Goal: Use online tool/utility: Utilize a website feature to perform a specific function

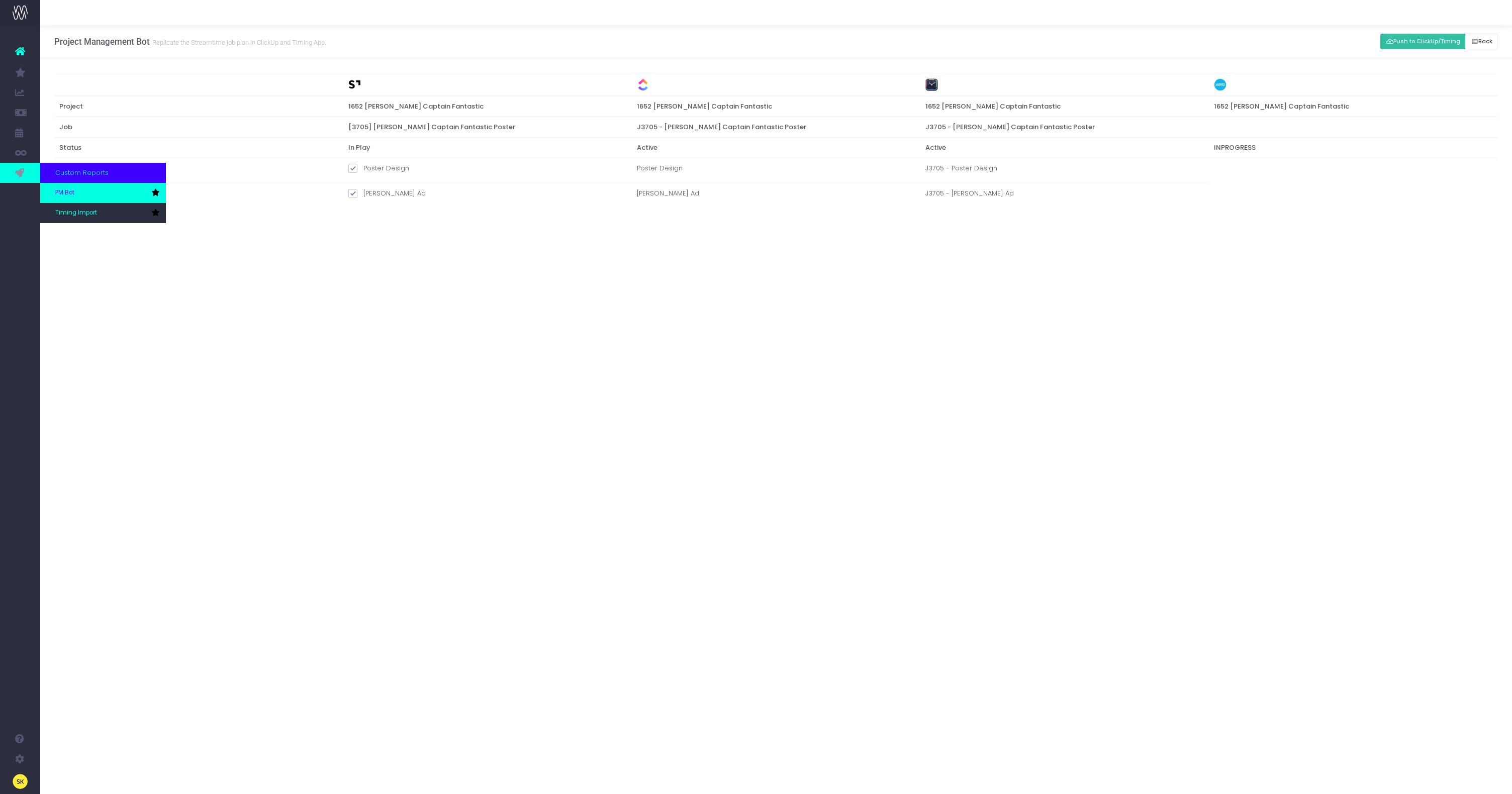
click at [62, 192] on span "PM Bot" at bounding box center [65, 193] width 19 height 9
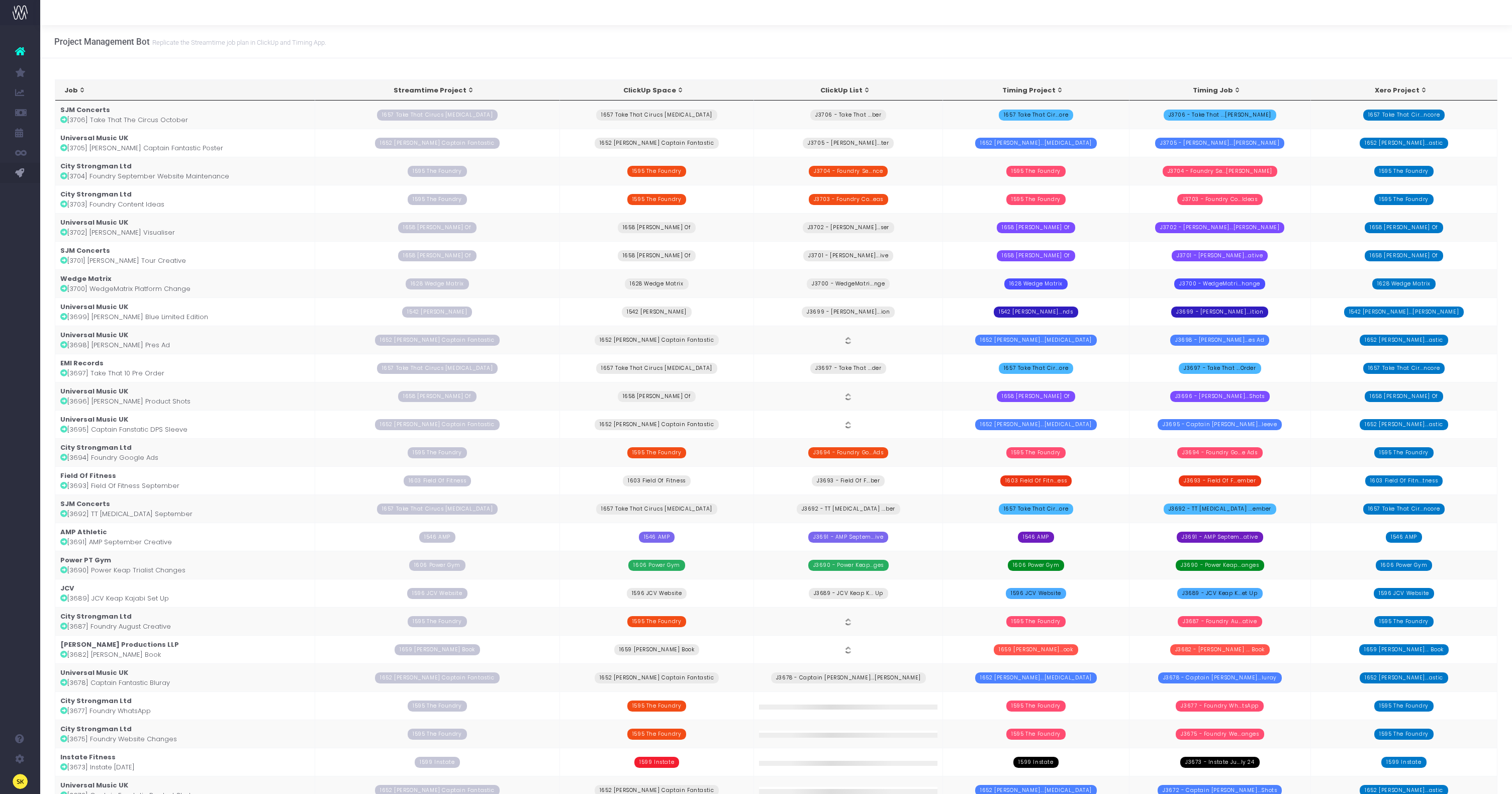
click at [157, 145] on td "Universal Music UK [3705] [PERSON_NAME] Captain Fantastic Poster" at bounding box center [185, 143] width 261 height 28
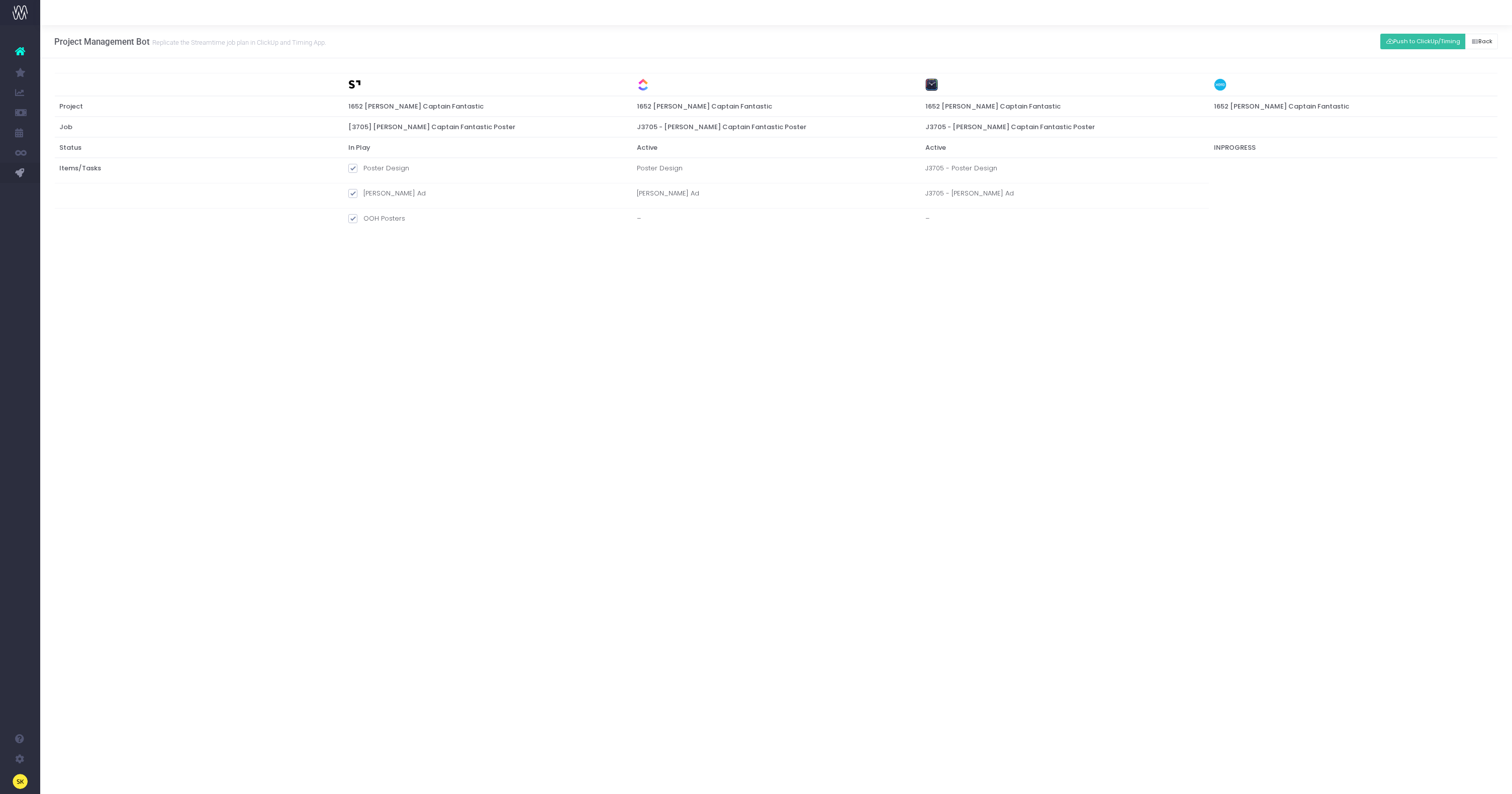
click at [354, 169] on span at bounding box center [353, 168] width 9 height 9
click at [363, 169] on input "Poster Design" at bounding box center [367, 167] width 7 height 7
checkbox input "false"
click at [354, 195] on span at bounding box center [353, 194] width 9 height 9
click at [363, 195] on input "[PERSON_NAME] Ad" at bounding box center [367, 192] width 7 height 7
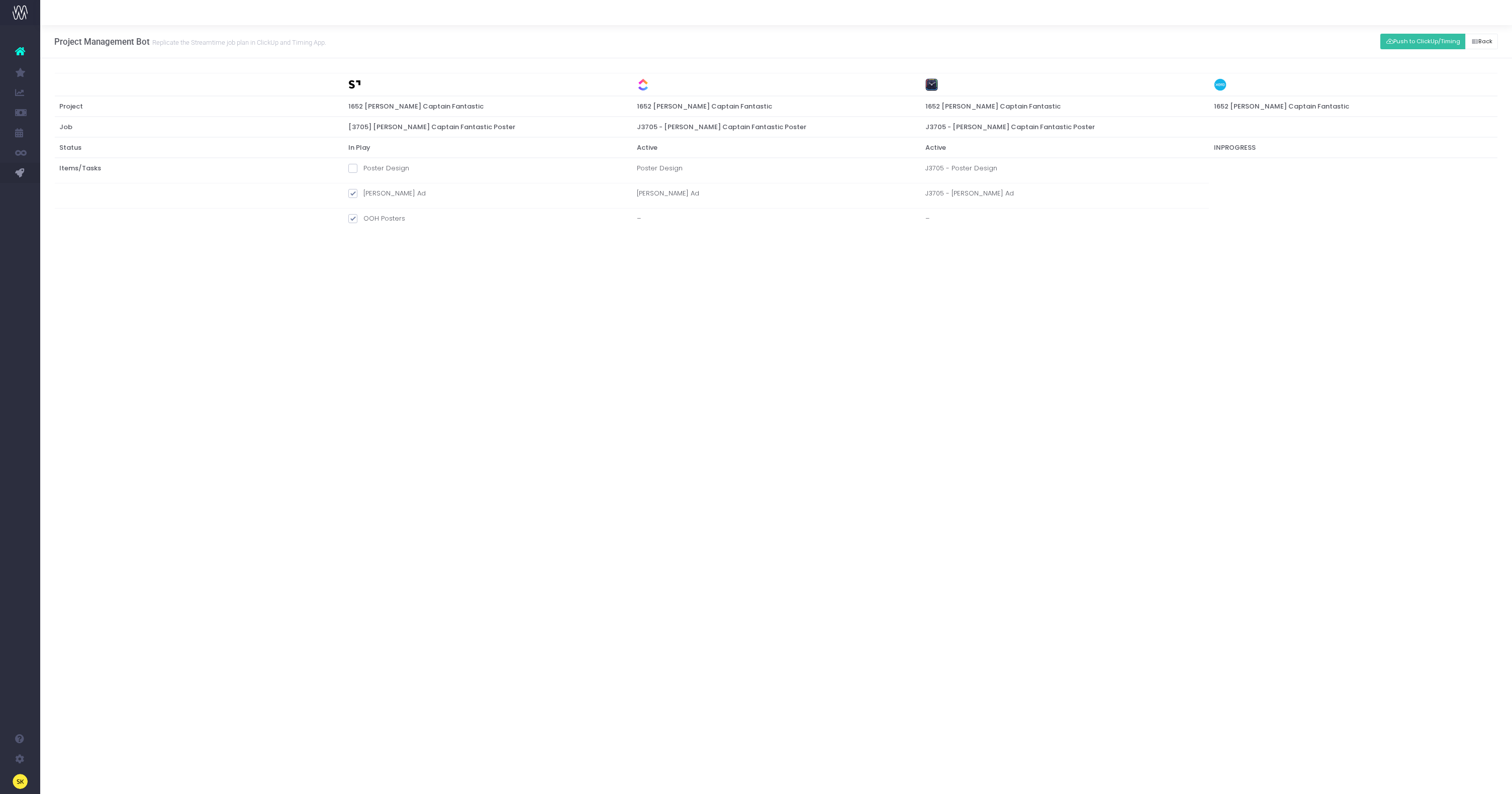
checkbox input "false"
click at [1398, 48] on button "Push to ClickUp/Timing" at bounding box center [1423, 41] width 85 height 15
click at [1315, 365] on div at bounding box center [756, 397] width 1512 height 794
